Goal: Task Accomplishment & Management: Manage account settings

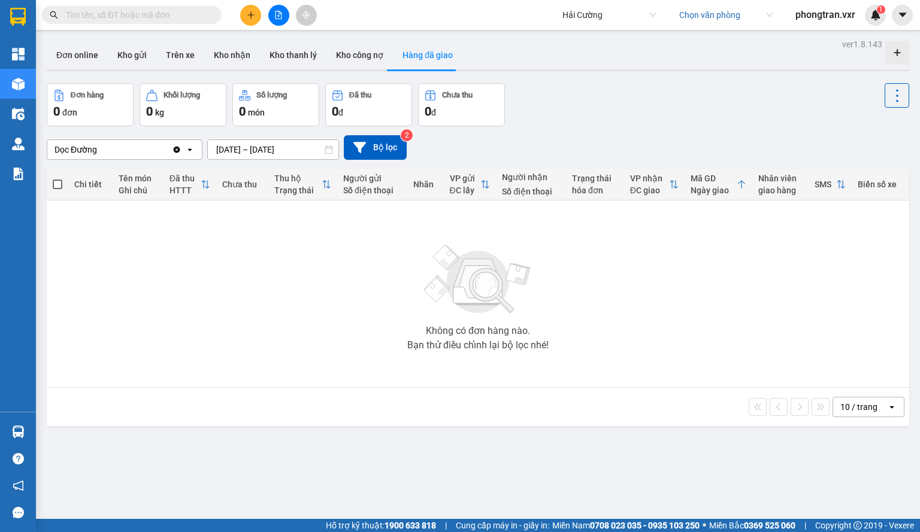
click at [899, 313] on td "Không có đơn hàng nào. Bạn thử điều chỉnh lại bộ lọc nhé!" at bounding box center [478, 294] width 862 height 187
click at [144, 51] on button "Kho gửi" at bounding box center [132, 55] width 49 height 29
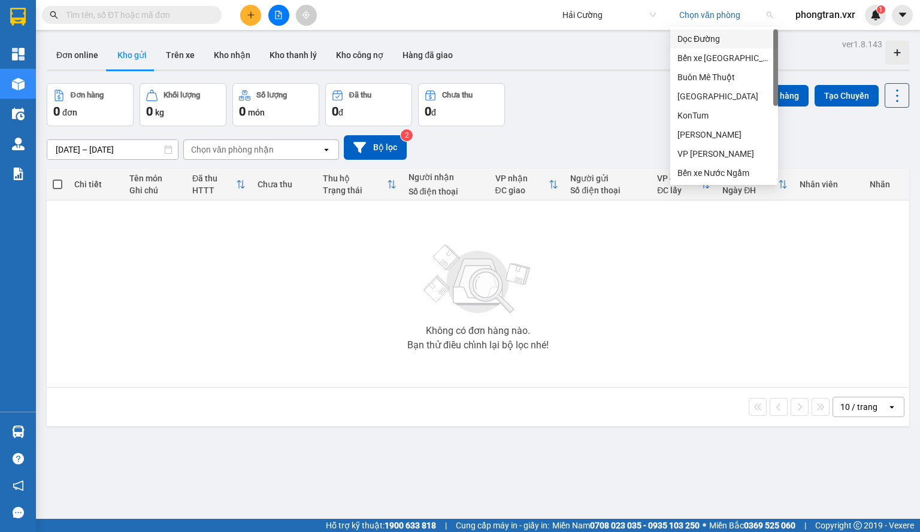
click at [701, 22] on input "search" at bounding box center [721, 15] width 85 height 18
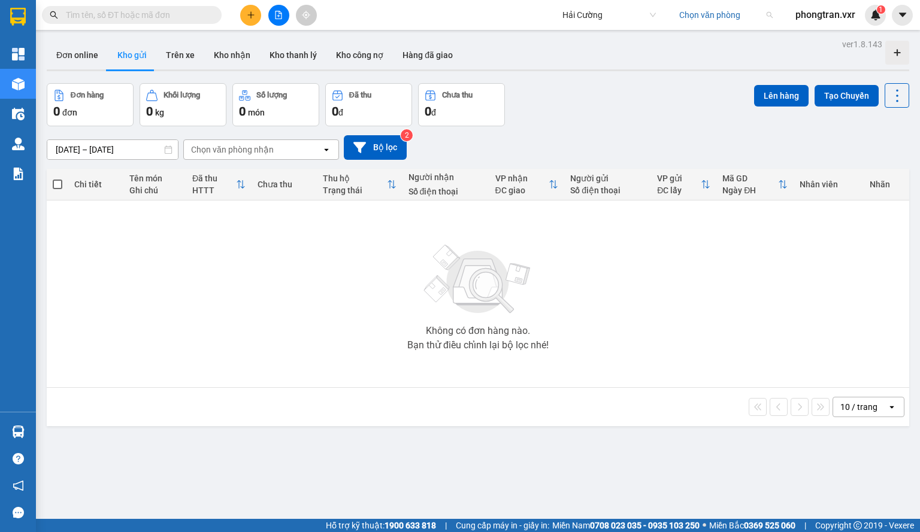
click at [685, 16] on input "search" at bounding box center [721, 15] width 85 height 18
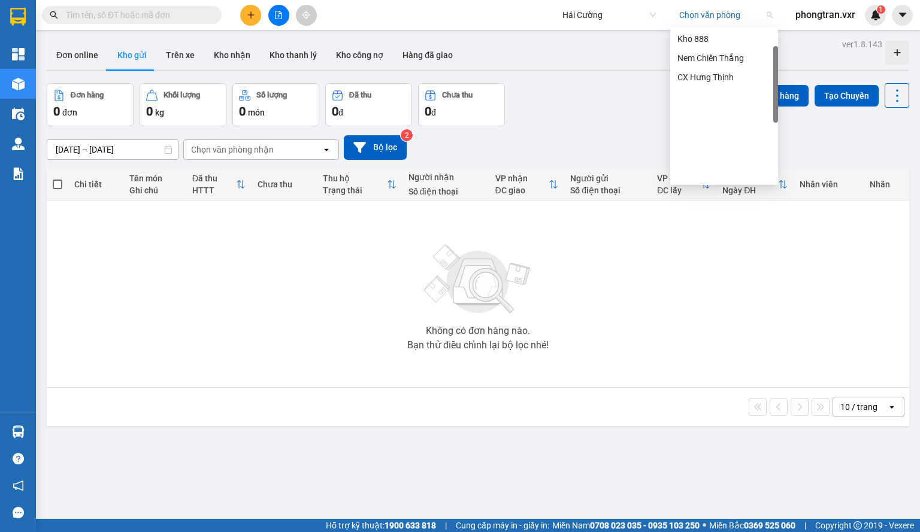
scroll to position [34, 0]
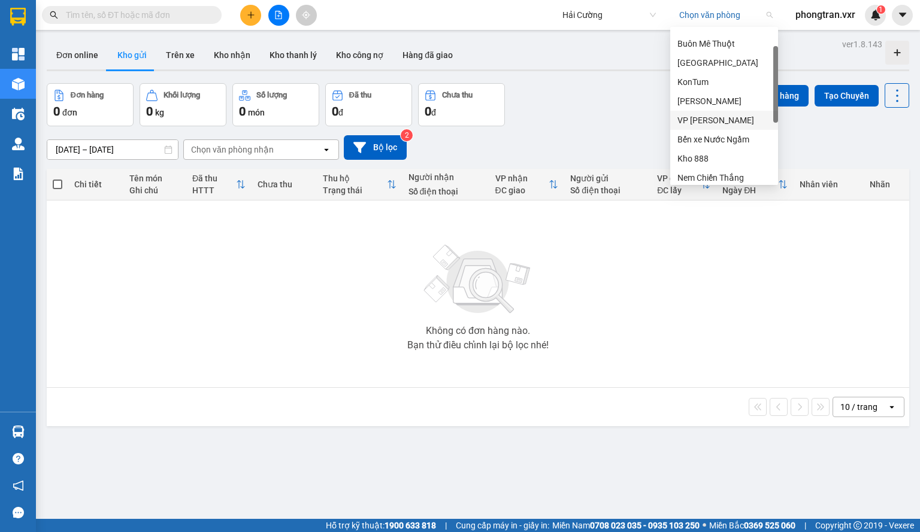
click at [721, 120] on div "VP [PERSON_NAME]" at bounding box center [723, 120] width 93 height 13
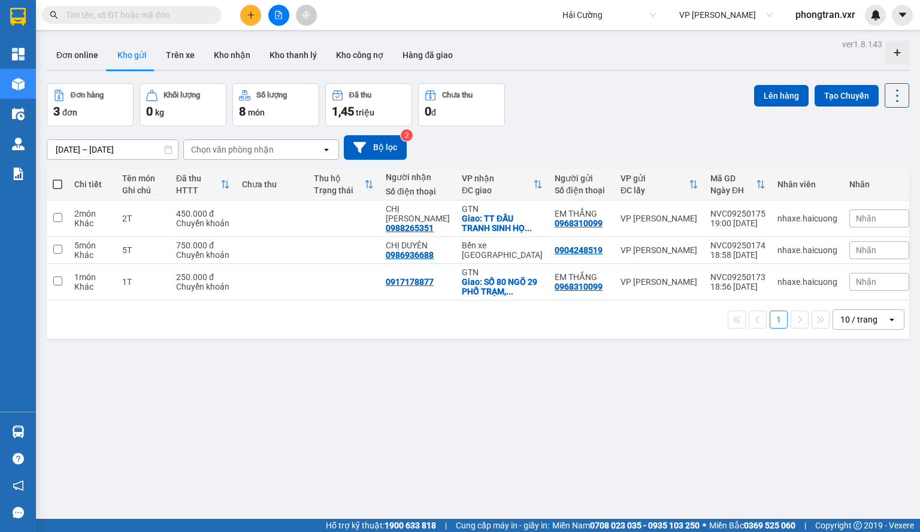
click at [146, 22] on span at bounding box center [132, 15] width 180 height 18
click at [147, 18] on input "text" at bounding box center [136, 14] width 141 height 13
type input "5"
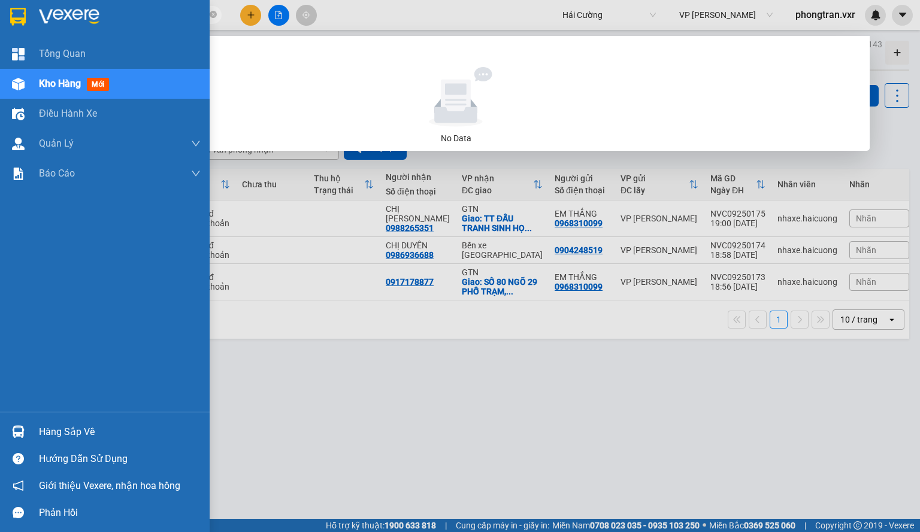
drag, startPoint x: 158, startPoint y: 17, endPoint x: 35, endPoint y: 34, distance: 124.5
click at [35, 34] on section "Kết quả tìm kiếm ( 0 ) Bộ lọc No Data 351 Hải Cường VP [PERSON_NAME] phongtran.…" at bounding box center [460, 266] width 920 height 532
type input "351"
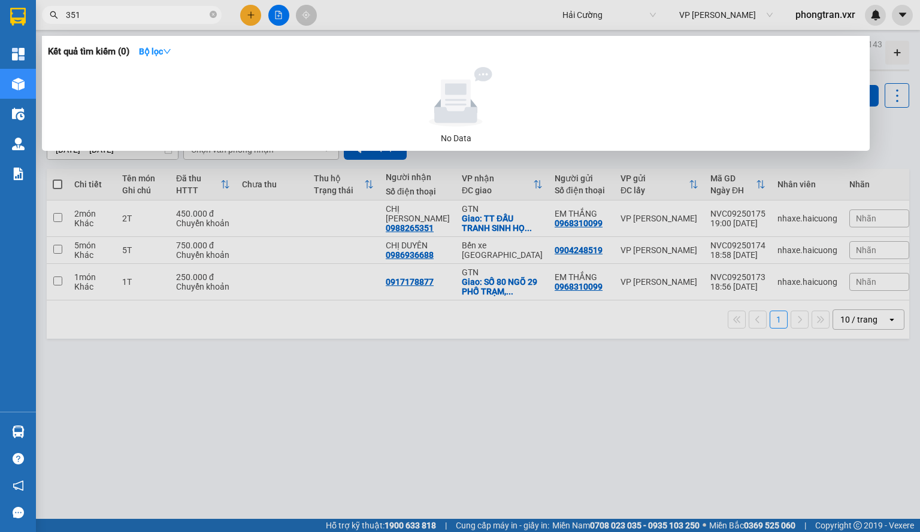
click at [511, 373] on div at bounding box center [460, 266] width 920 height 532
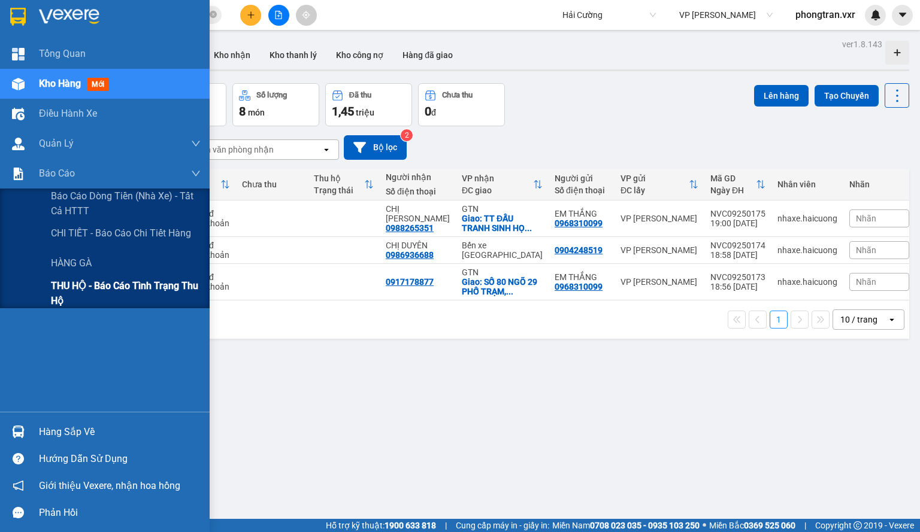
click at [91, 287] on span "THU HỘ - Báo cáo tình trạng thu hộ" at bounding box center [126, 293] width 150 height 30
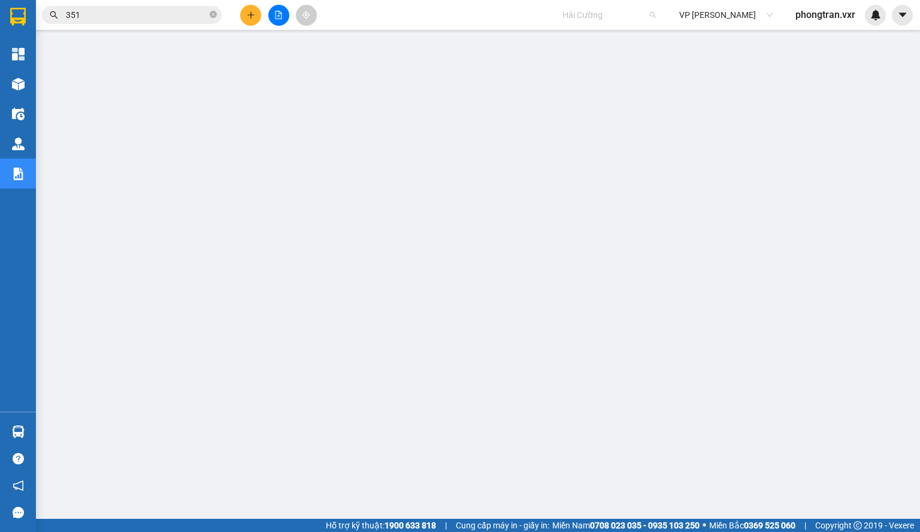
click at [576, 11] on span "Hải Cường" at bounding box center [608, 15] width 93 height 18
type input "lien hu"
drag, startPoint x: 598, startPoint y: 69, endPoint x: 607, endPoint y: 78, distance: 12.7
click at [607, 78] on div "Liên Hưng" at bounding box center [625, 77] width 144 height 19
click at [550, 20] on div "Kết quả tìm kiếm ( 0 ) Bộ lọc No Data 351 Liên Hưng Chọn văn phòng phongtran.vxr" at bounding box center [460, 15] width 920 height 30
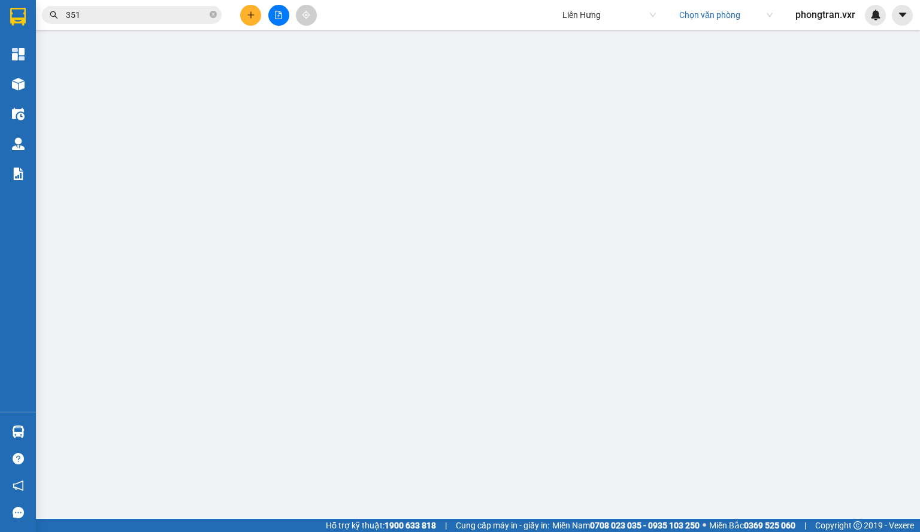
click at [568, 12] on span "Liên Hưng" at bounding box center [608, 15] width 93 height 18
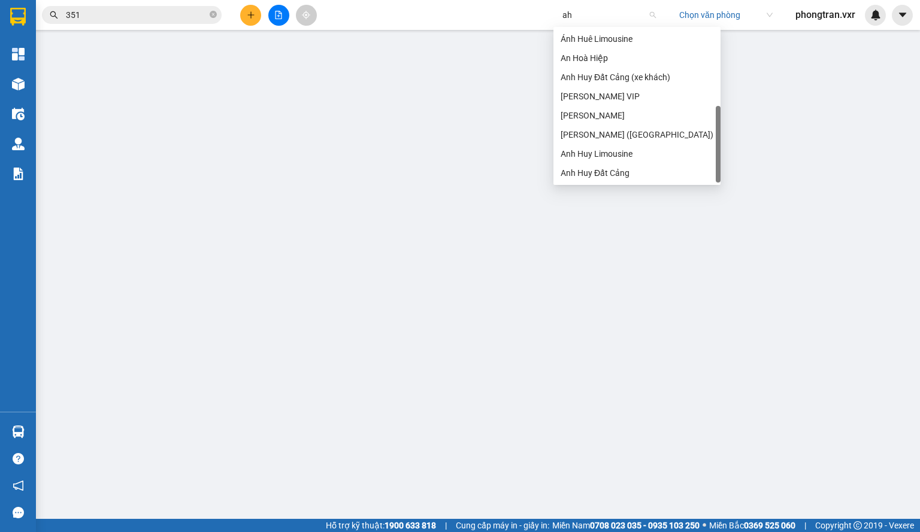
type input "a"
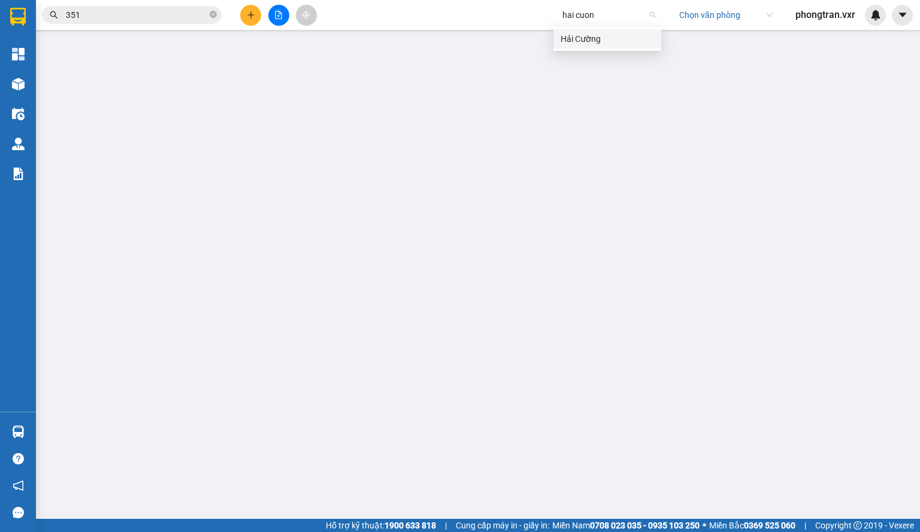
type input "hai cuong"
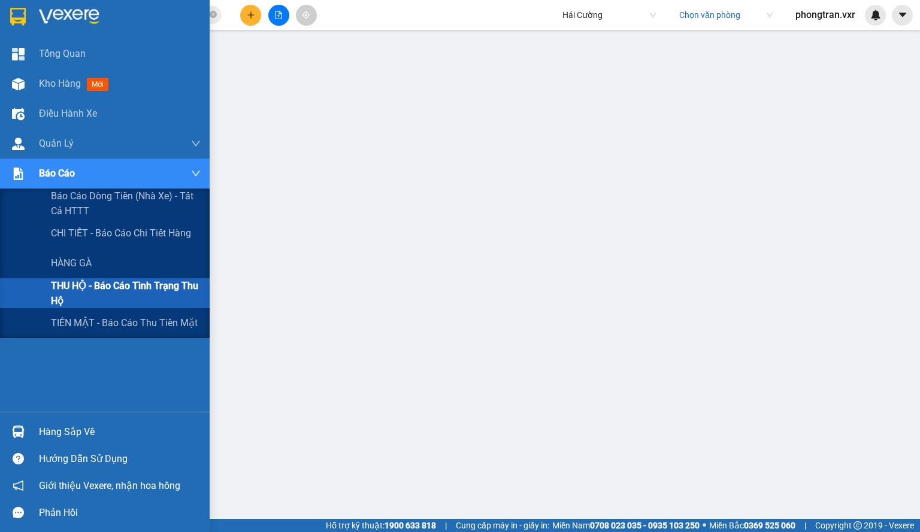
click at [99, 284] on span "THU HỘ - Báo cáo tình trạng thu hộ" at bounding box center [126, 293] width 150 height 30
click at [93, 324] on span "TIỀN MẶT - Báo cáo thu tiền mặt" at bounding box center [125, 323] width 149 height 15
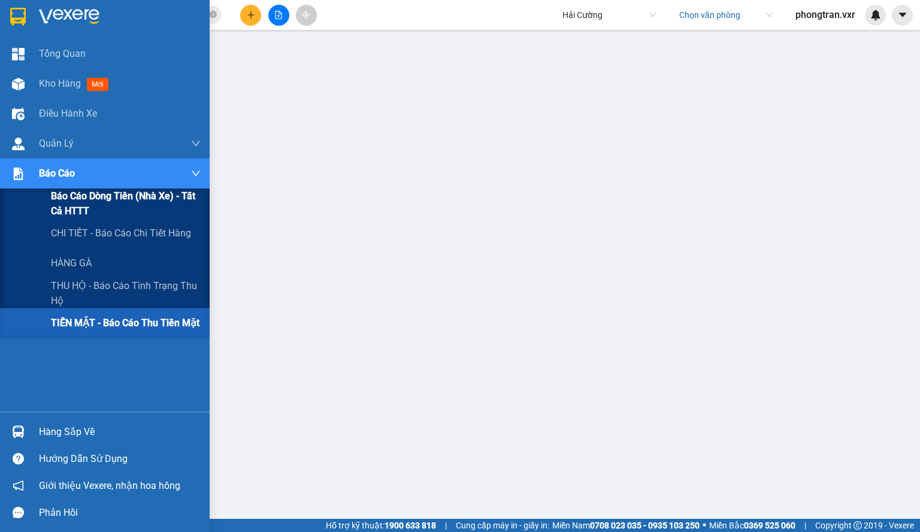
click at [129, 214] on span "Báo cáo dòng tiền (nhà xe) - tất cả HTTT" at bounding box center [126, 204] width 150 height 30
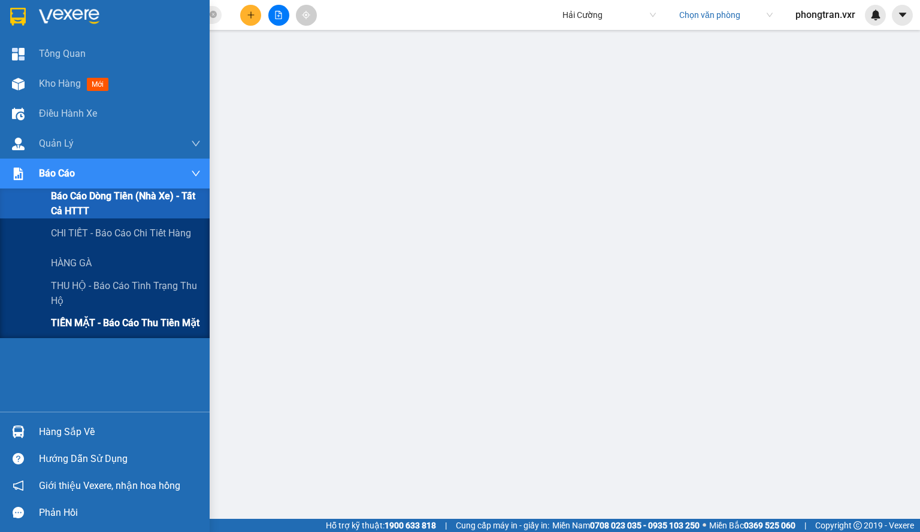
click at [128, 318] on span "TIỀN MẶT - Báo cáo thu tiền mặt" at bounding box center [125, 323] width 149 height 15
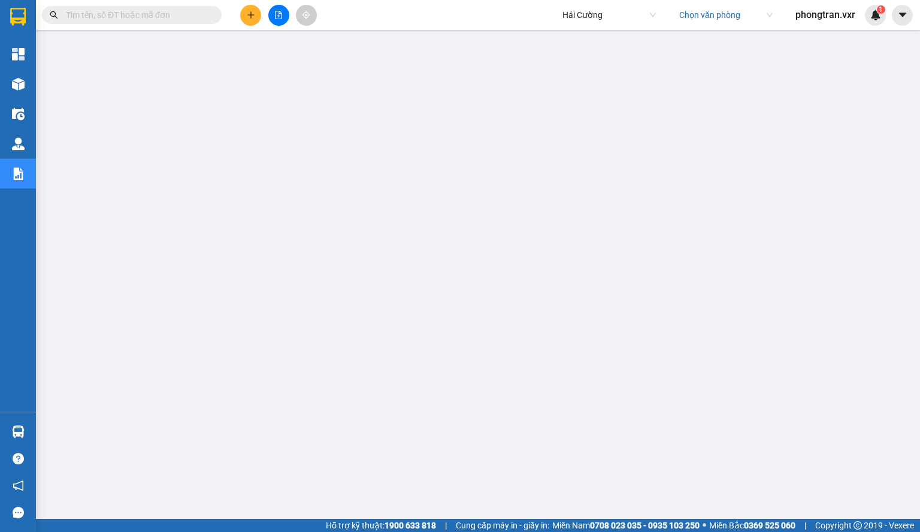
click at [167, 18] on input "text" at bounding box center [136, 14] width 141 height 13
paste input "NVC09250043"
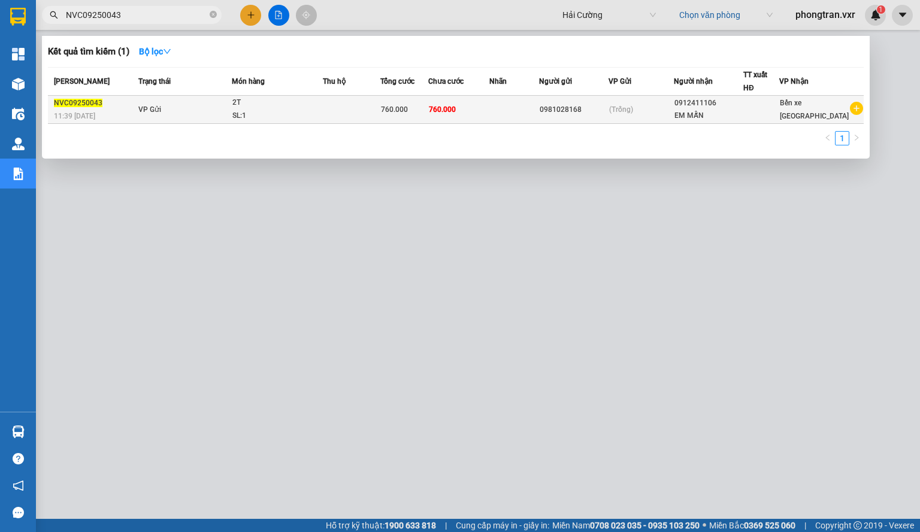
type input "NVC09250043"
click at [413, 118] on td "760.000" at bounding box center [404, 110] width 48 height 28
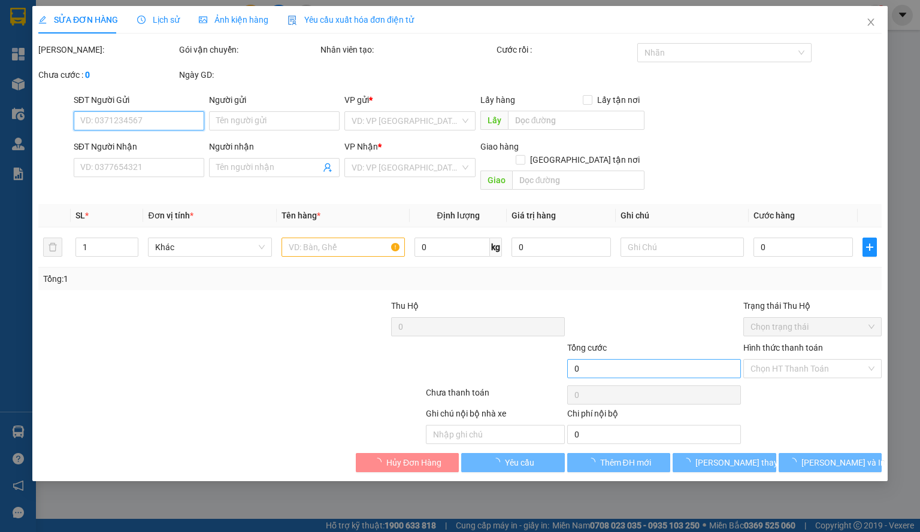
type input "0981028168"
type input "0912411106"
type input "EM MẪN"
type input "760.000"
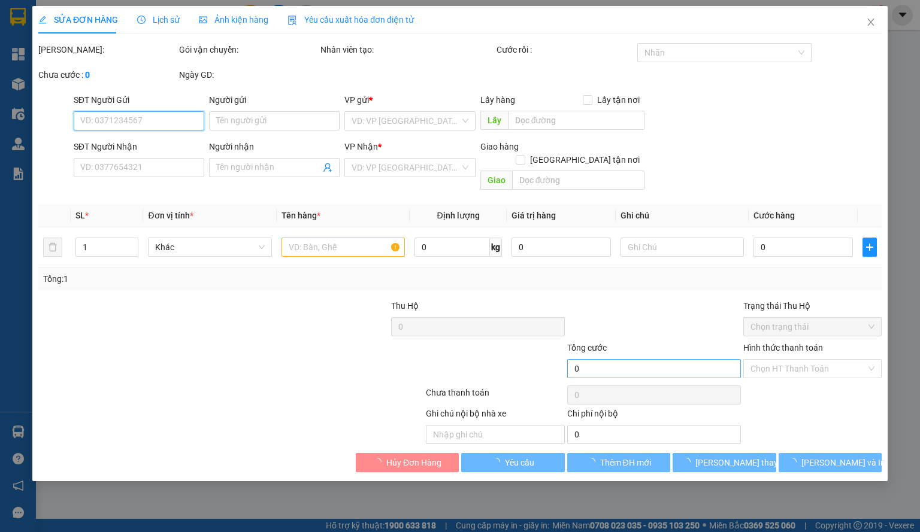
type input "160.000"
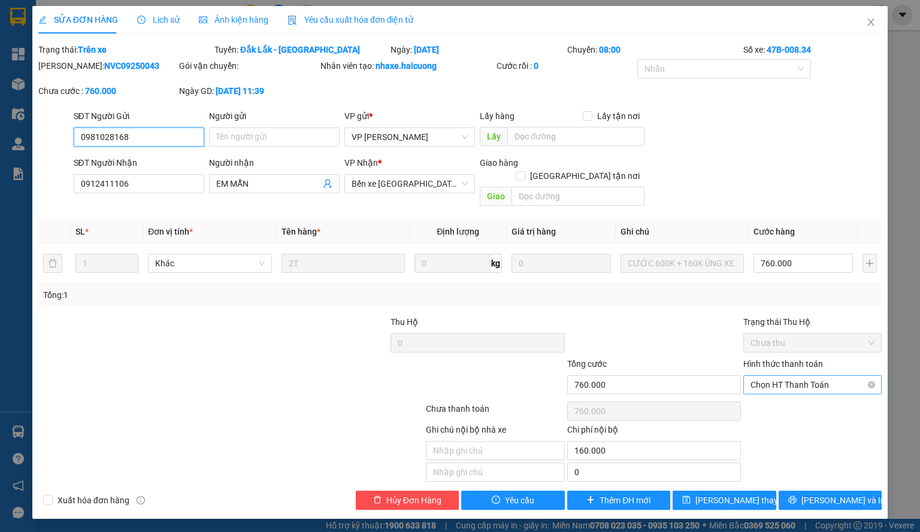
click at [764, 378] on span "Chọn HT Thanh Toán" at bounding box center [812, 385] width 124 height 18
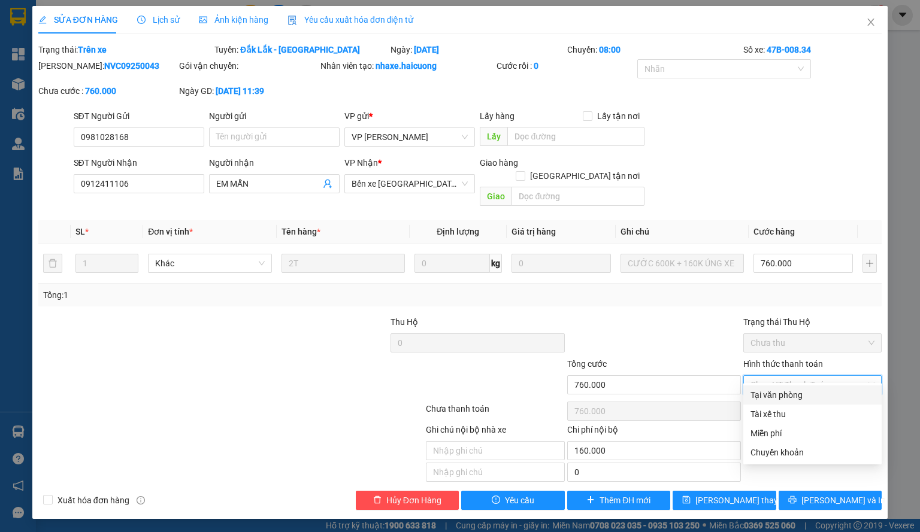
click at [770, 395] on div "Tại văn phòng" at bounding box center [812, 395] width 124 height 13
click at [180, 18] on div "SỬA ĐƠN HÀNG Lịch sử Ảnh kiện hàng Yêu cầu xuất hóa đơn điện tử" at bounding box center [226, 20] width 376 height 28
click at [164, 21] on span "Lịch sử" at bounding box center [158, 20] width 43 height 10
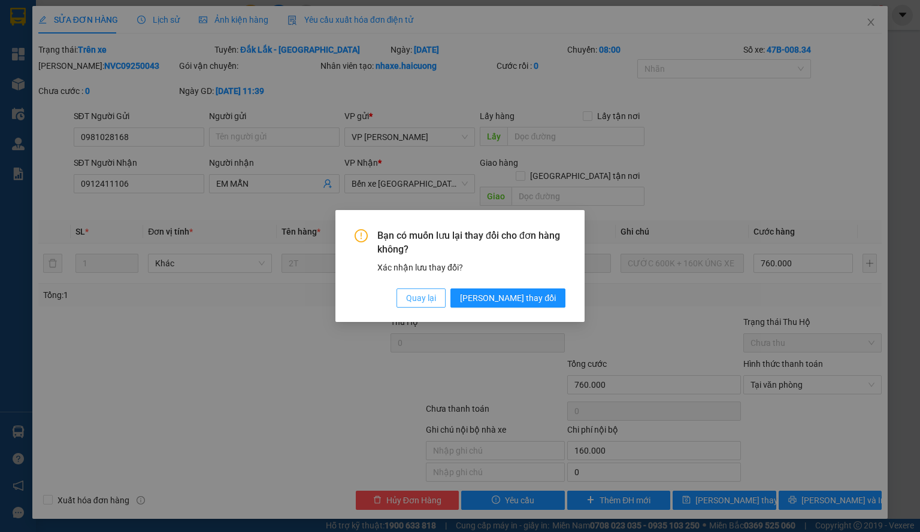
click at [436, 300] on span "Quay lại" at bounding box center [421, 298] width 30 height 13
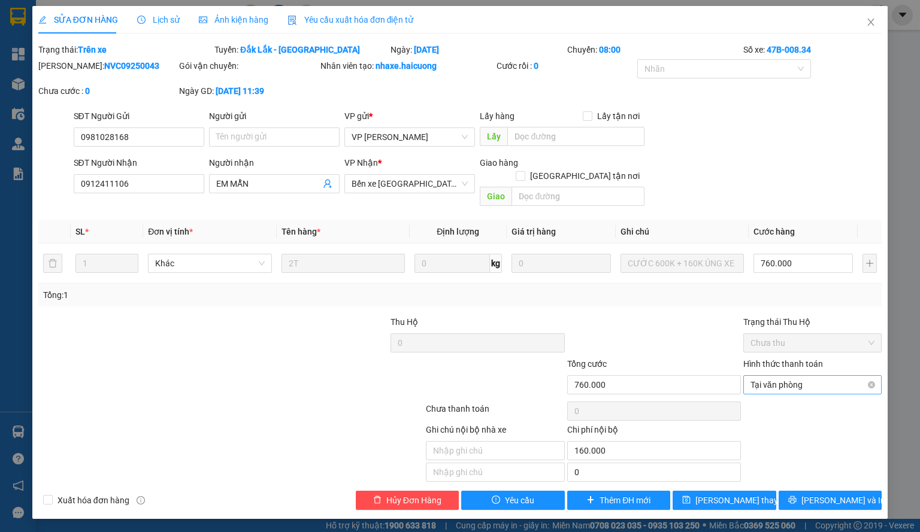
click at [768, 376] on span "Tại văn phòng" at bounding box center [812, 385] width 124 height 18
type input "760.000"
click at [168, 19] on span "Lịch sử" at bounding box center [158, 20] width 43 height 10
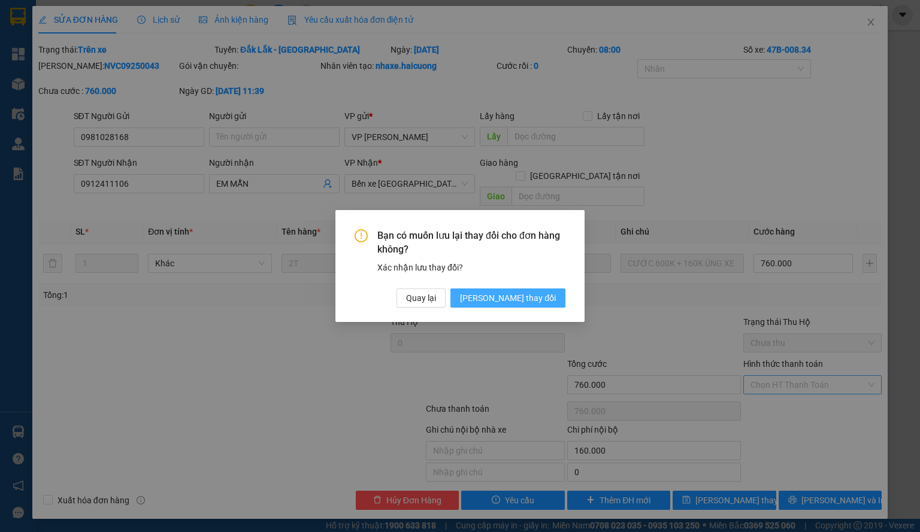
click at [540, 296] on span "Lưu thay đổi" at bounding box center [508, 298] width 96 height 13
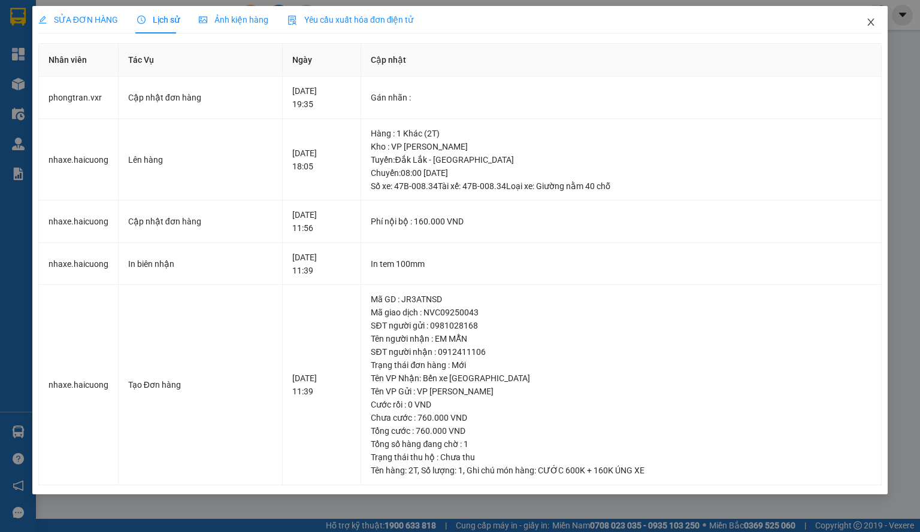
click at [876, 25] on span "Close" at bounding box center [871, 23] width 34 height 34
